Goal: Check status

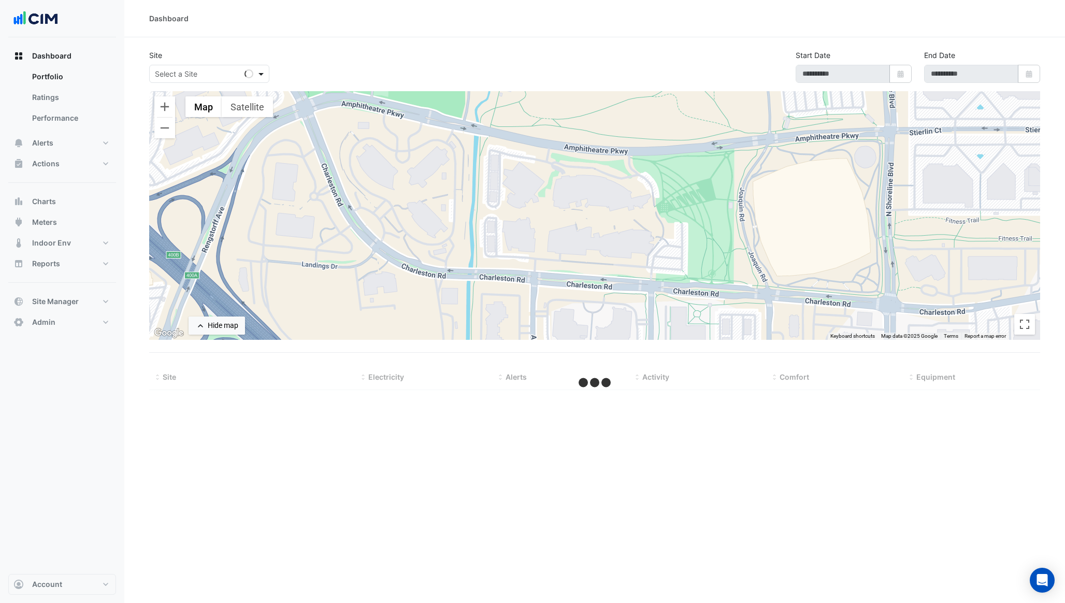
click at [261, 74] on span at bounding box center [262, 73] width 13 height 11
click at [318, 63] on div "Select a Site Loading..." at bounding box center [271, 72] width 249 height 22
type input "**********"
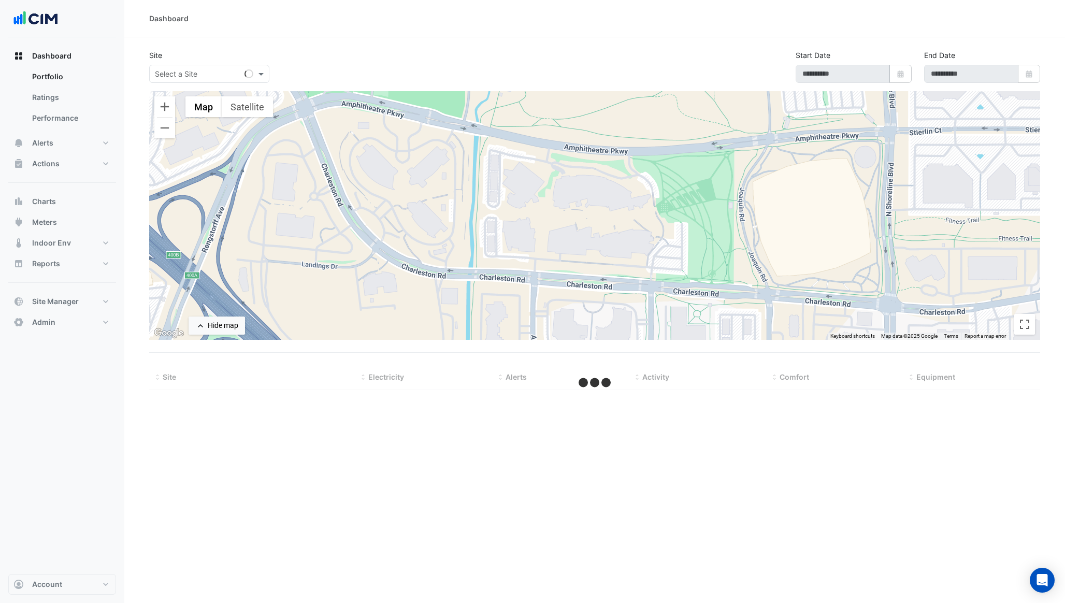
type input "**********"
